Goal: Complete application form: Complete application form

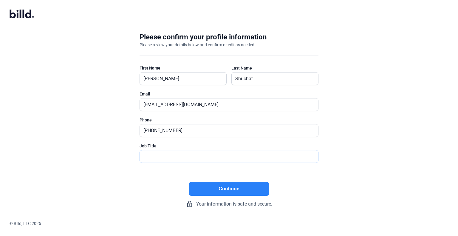
click at [200, 152] on input "text" at bounding box center [226, 156] width 172 height 12
type input "President"
click at [247, 185] on button "Continue" at bounding box center [229, 189] width 80 height 14
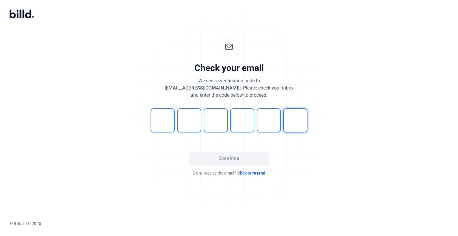
type input "3"
type input "4"
type input "1"
type input "4"
type input "3"
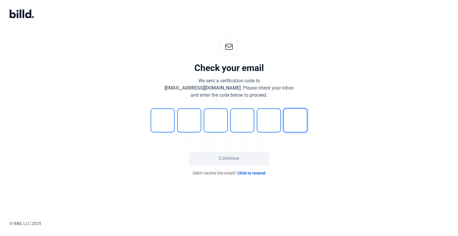
type input "5"
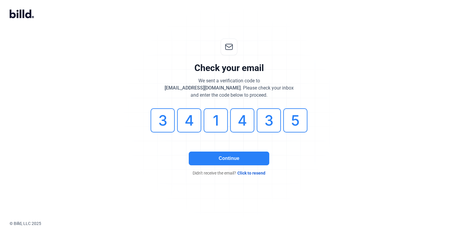
click at [227, 151] on button "Continue" at bounding box center [229, 158] width 80 height 14
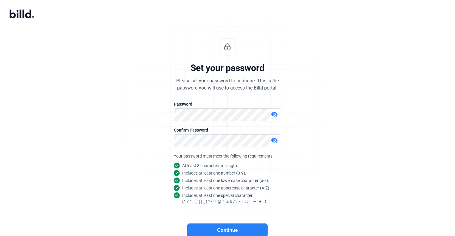
click at [207, 230] on button "Continue" at bounding box center [227, 230] width 80 height 14
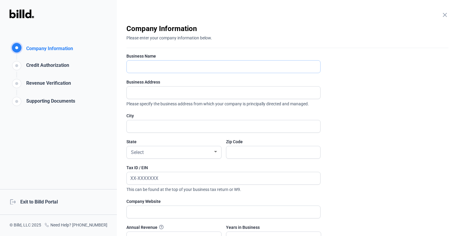
click at [177, 69] on input "text" at bounding box center [223, 66] width 193 height 12
type input "BH Prime Inc"
click at [162, 92] on input "text" at bounding box center [220, 92] width 187 height 12
type input "[STREET_ADDRESS]"
type input "[GEOGRAPHIC_DATA]"
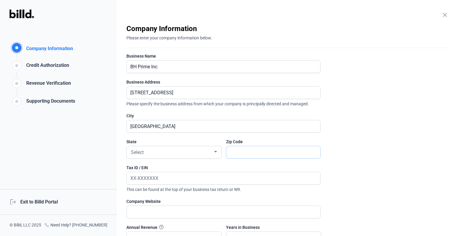
type input "11219"
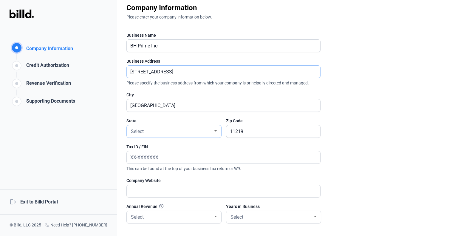
scroll to position [30, 0]
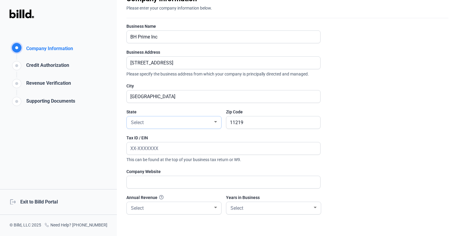
click at [183, 120] on div "Select" at bounding box center [171, 122] width 83 height 8
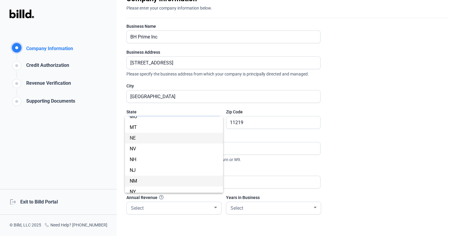
scroll to position [284, 0]
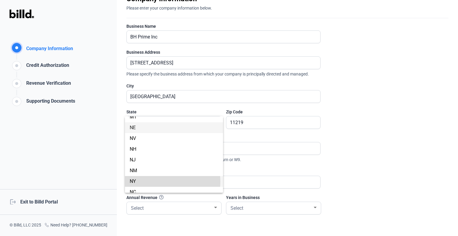
click at [155, 181] on span "NY" at bounding box center [174, 181] width 88 height 11
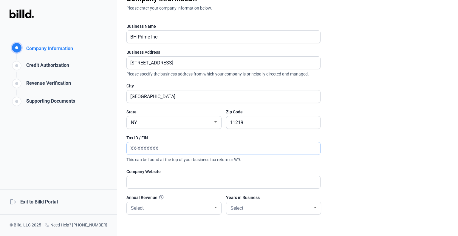
click at [168, 146] on input "text" at bounding box center [223, 148] width 193 height 12
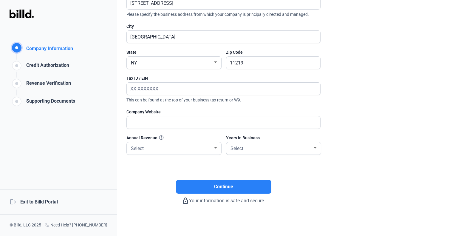
click at [163, 155] on div at bounding box center [173, 158] width 94 height 6
click at [163, 146] on div "Select" at bounding box center [171, 148] width 83 height 8
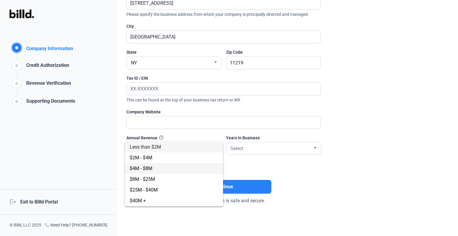
click at [160, 171] on span "$4M - $8M" at bounding box center [174, 168] width 88 height 11
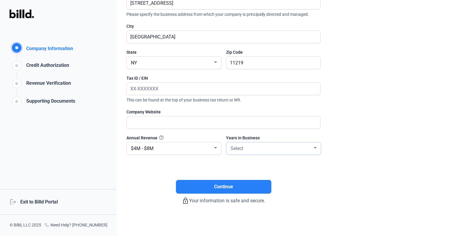
click at [266, 146] on div "Select" at bounding box center [270, 148] width 83 height 8
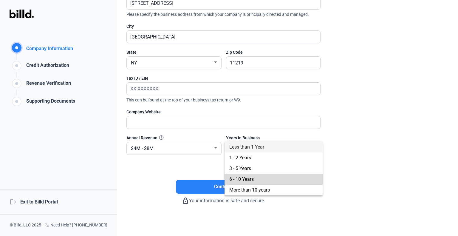
click at [257, 176] on span "6 - 10 Years" at bounding box center [273, 179] width 88 height 11
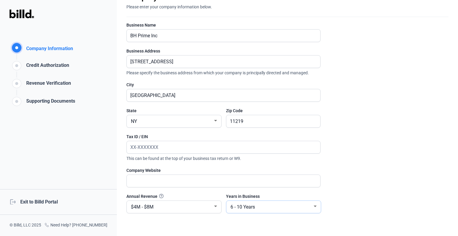
scroll to position [30, 0]
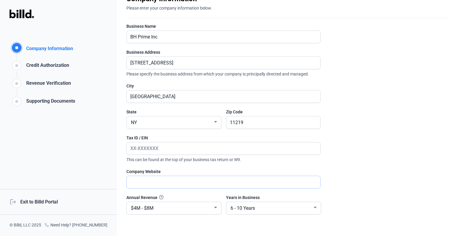
click at [177, 180] on input "text" at bounding box center [220, 182] width 187 height 12
click at [167, 146] on input "text" at bounding box center [220, 148] width 187 height 12
click at [176, 150] on input "text" at bounding box center [223, 148] width 193 height 12
paste input "[US_EMPLOYER_IDENTIFICATION_NUMBER]"
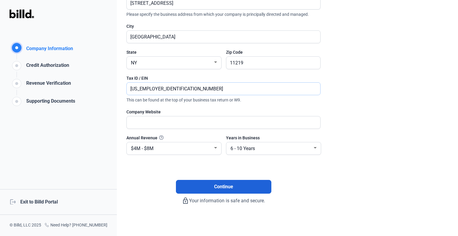
type input "[US_EMPLOYER_IDENTIFICATION_NUMBER]"
click at [261, 183] on button "Continue" at bounding box center [223, 187] width 95 height 14
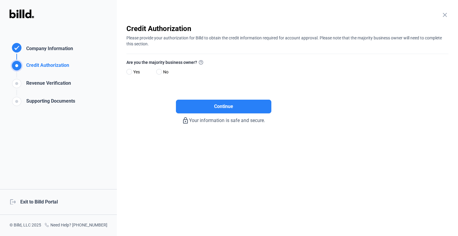
scroll to position [0, 0]
click at [134, 74] on span "Yes" at bounding box center [135, 71] width 9 height 7
click at [131, 74] on input "Yes" at bounding box center [128, 72] width 4 height 4
radio input "true"
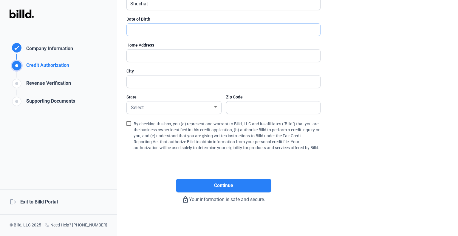
drag, startPoint x: 197, startPoint y: 27, endPoint x: 200, endPoint y: 30, distance: 4.2
click at [197, 27] on input "text" at bounding box center [220, 30] width 187 height 12
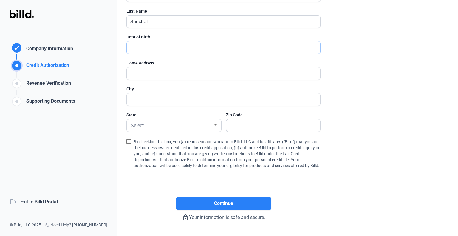
scroll to position [89, 0]
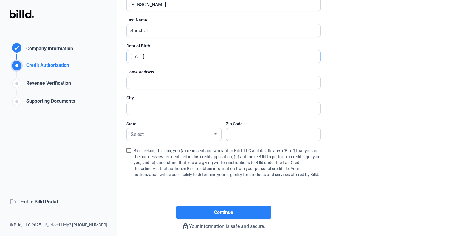
type input "[DATE]"
click at [205, 75] on div "Home Address" at bounding box center [223, 82] width 194 height 26
click at [205, 82] on input "text" at bounding box center [220, 82] width 187 height 12
click at [204, 77] on input "1139" at bounding box center [220, 82] width 187 height 12
type input "[STREET_ADDRESS] Apt 3D"
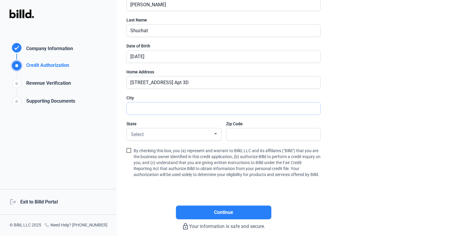
type input "b"
type input "[GEOGRAPHIC_DATA]"
type input "11219"
click at [141, 148] on span "By checking this box, you (a) represent and warrant to Billd, LLC and its affil…" at bounding box center [226, 162] width 187 height 31
click at [0, 0] on input "By checking this box, you (a) represent and warrant to Billd, LLC and its affil…" at bounding box center [0, 0] width 0 height 0
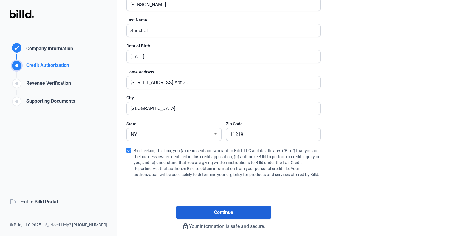
click at [215, 215] on span "Continue" at bounding box center [223, 212] width 19 height 7
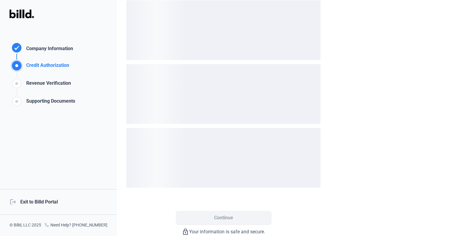
scroll to position [0, 0]
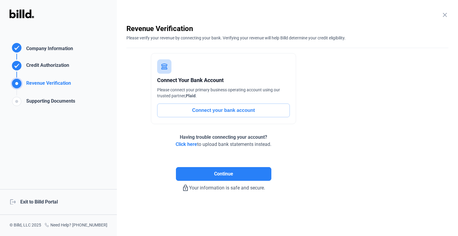
click at [256, 108] on button "Connect your bank account" at bounding box center [223, 110] width 133 height 14
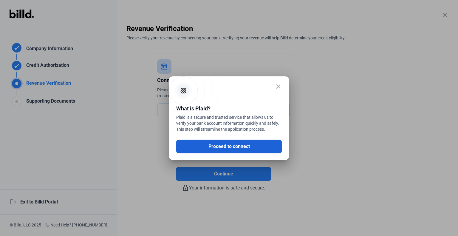
click at [222, 141] on button "Proceed to connect" at bounding box center [228, 146] width 105 height 14
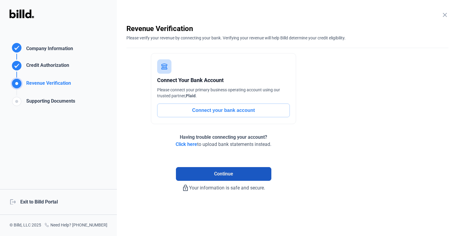
click at [207, 175] on button "Continue" at bounding box center [223, 174] width 95 height 14
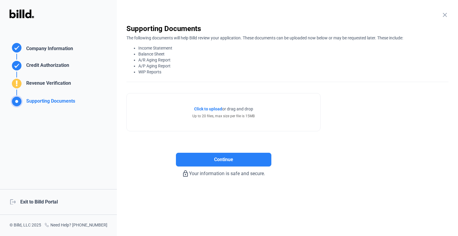
click at [141, 48] on li "Income Statement" at bounding box center [293, 48] width 310 height 6
drag, startPoint x: 141, startPoint y: 48, endPoint x: 167, endPoint y: 78, distance: 40.1
click at [167, 78] on div "close Supporting Documents The following documents will help Billd review your …" at bounding box center [287, 53] width 322 height 58
copy enrollment-step "Income Statement Balance Sheet A/R Aging Report A/P Aging Report WIP Reports"
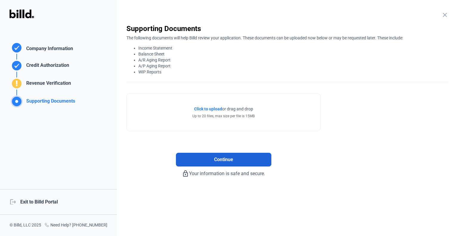
click at [226, 158] on span "Continue" at bounding box center [223, 159] width 19 height 7
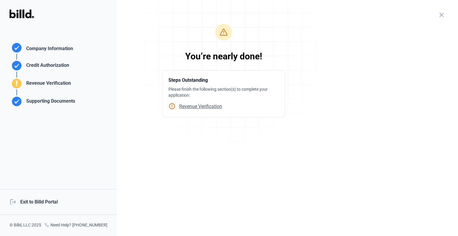
click at [213, 105] on span "Revenue Verification" at bounding box center [198, 106] width 46 height 6
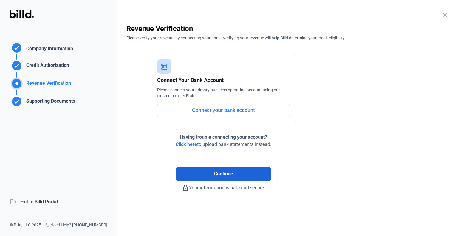
click at [221, 174] on span "Continue" at bounding box center [223, 173] width 19 height 7
